Goal: Complete application form: Complete application form

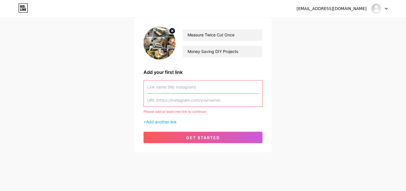
scroll to position [43, 0]
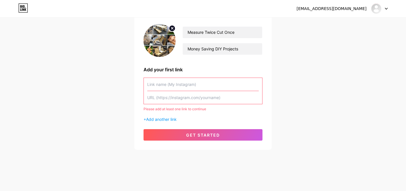
paste input "eaglerove8946"
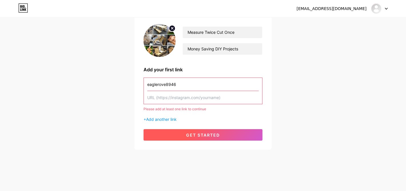
scroll to position [36, 0]
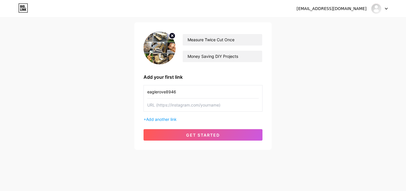
type input "eaglerove8946"
click at [285, 86] on div "gabbitaspaul@gmail.com Dashboard Logout Setup your page Let’s setup bio.link/pa…" at bounding box center [203, 66] width 406 height 204
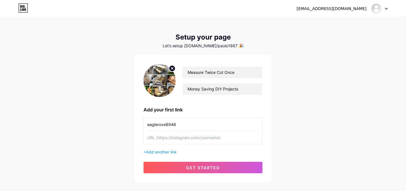
scroll to position [0, 0]
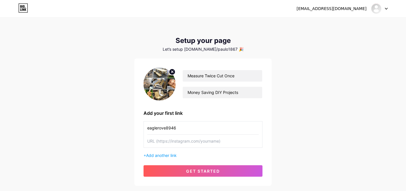
click at [259, 141] on nordpass-icon at bounding box center [259, 140] width 0 height 5
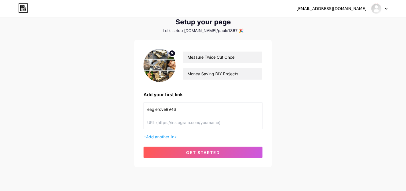
scroll to position [14, 0]
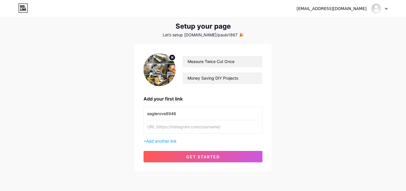
click at [309, 121] on div "gabbitaspaul@gmail.com Dashboard Logout Setup your page Let’s setup bio.link/pa…" at bounding box center [203, 88] width 406 height 204
drag, startPoint x: 222, startPoint y: 126, endPoint x: 170, endPoint y: 125, distance: 51.7
click at [170, 125] on input "text" at bounding box center [202, 126] width 111 height 13
paste input "eaglerove8946"
type input "eaglerove8946"
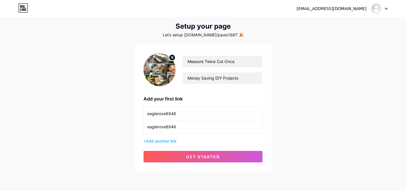
click at [80, 117] on div "gabbitaspaul@gmail.com Dashboard Logout Setup your page Let’s setup bio.link/pa…" at bounding box center [203, 88] width 406 height 204
click at [164, 127] on input "eaglerove8946" at bounding box center [202, 126] width 111 height 13
click at [113, 126] on div "gabbitaspaul@gmail.com Dashboard Logout Setup your page Let’s setup bio.link/pa…" at bounding box center [203, 88] width 406 height 204
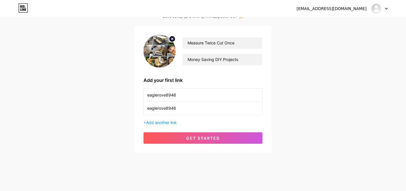
scroll to position [36, 0]
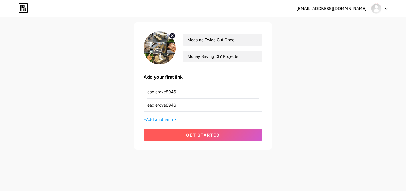
click at [199, 136] on span "get started" at bounding box center [203, 134] width 34 height 5
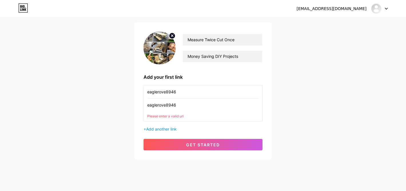
drag, startPoint x: 178, startPoint y: 103, endPoint x: 139, endPoint y: 105, distance: 38.6
click at [140, 105] on div "Measure Twice Cut Once Money Saving DIY Projects Add your first link eaglerove8…" at bounding box center [202, 90] width 137 height 137
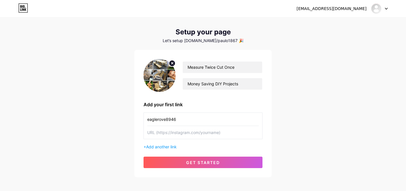
scroll to position [0, 0]
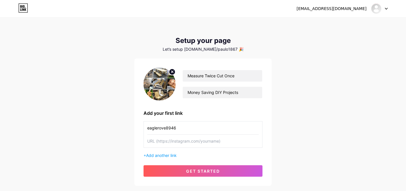
click at [386, 8] on icon at bounding box center [386, 9] width 3 height 2
click at [342, 24] on link "Dashboard" at bounding box center [351, 23] width 71 height 15
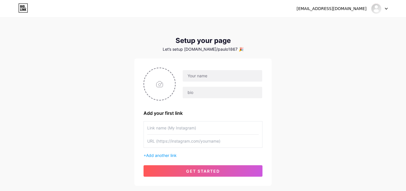
paste input "www.pinterest.com/eaglerove8946"
type input "www.pinterest.com/eaglerove8946"
click at [293, 142] on div "gabbitaspaul@gmail.com Dashboard Logout Setup your page Let’s setup bio.link/pa…" at bounding box center [203, 102] width 406 height 204
click at [201, 76] on input "text" at bounding box center [222, 75] width 79 height 11
click at [297, 81] on div "gabbitaspaul@gmail.com Dashboard Logout Setup your page Let’s setup bio.link/pa…" at bounding box center [203, 102] width 406 height 204
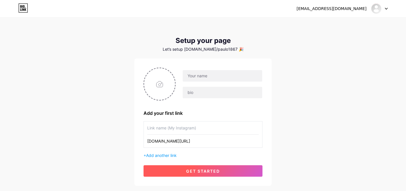
click at [194, 172] on span "get started" at bounding box center [203, 170] width 34 height 5
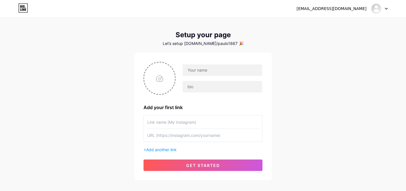
scroll to position [7, 0]
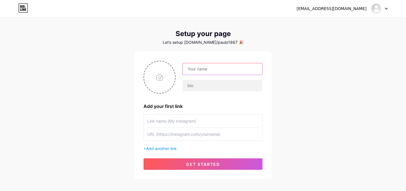
click at [199, 69] on input "text" at bounding box center [222, 68] width 79 height 11
type input "P"
